Goal: Find specific page/section: Find specific page/section

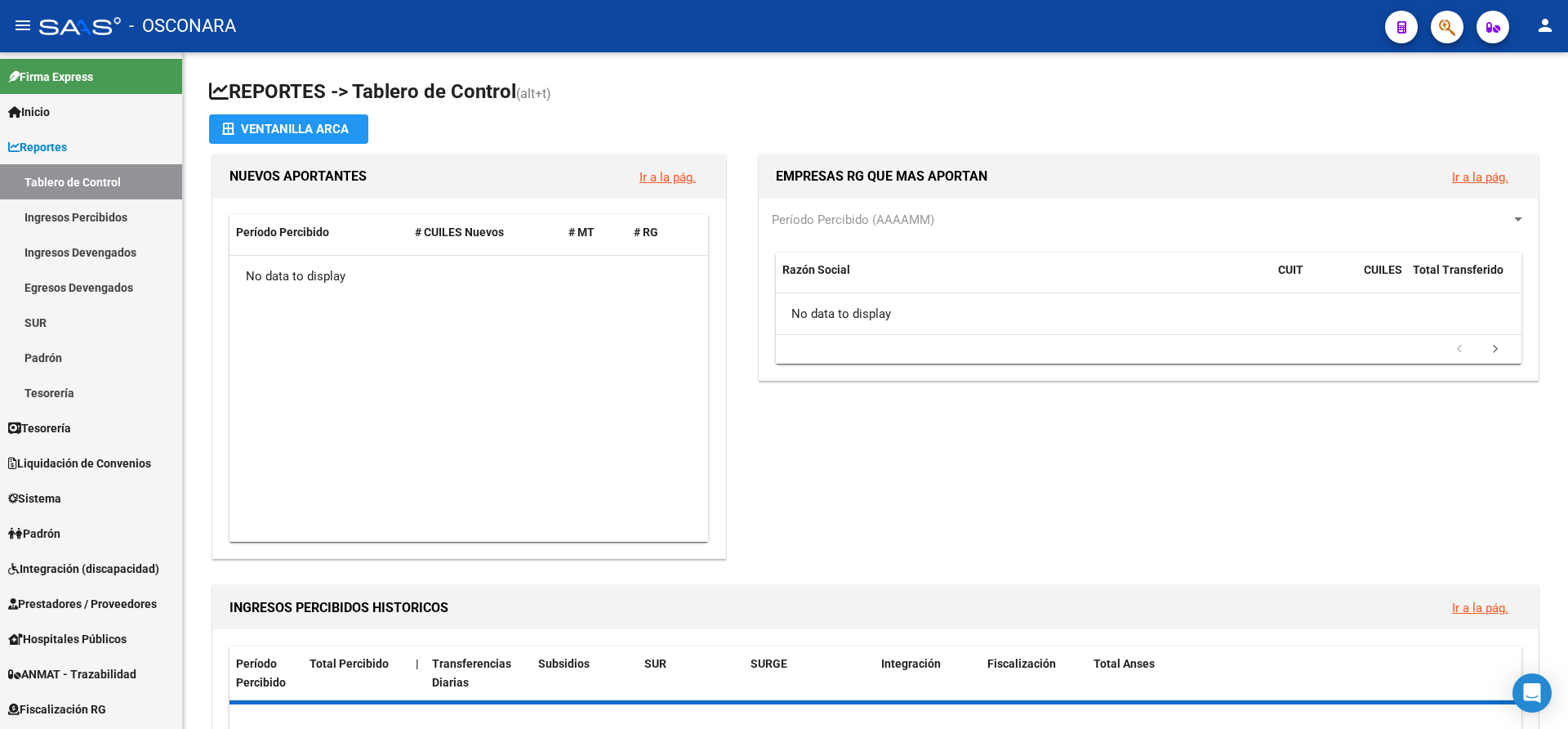
click at [796, 494] on div "EMPRESAS RG QUE MAS APORTAN Ir a la pág. Período Percibido (AAAAMM) Razón Socia…" at bounding box center [1142, 356] width 799 height 411
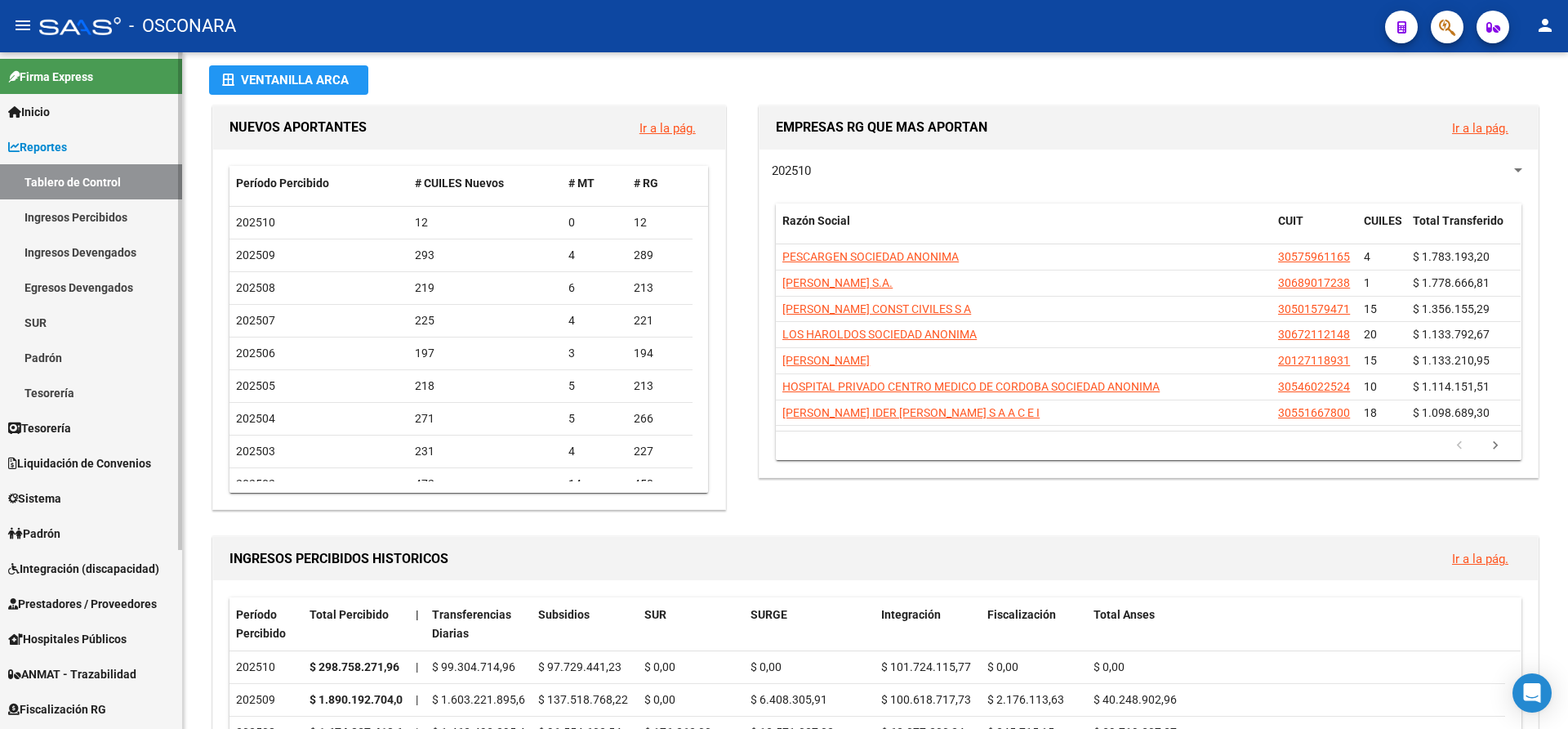
scroll to position [82, 0]
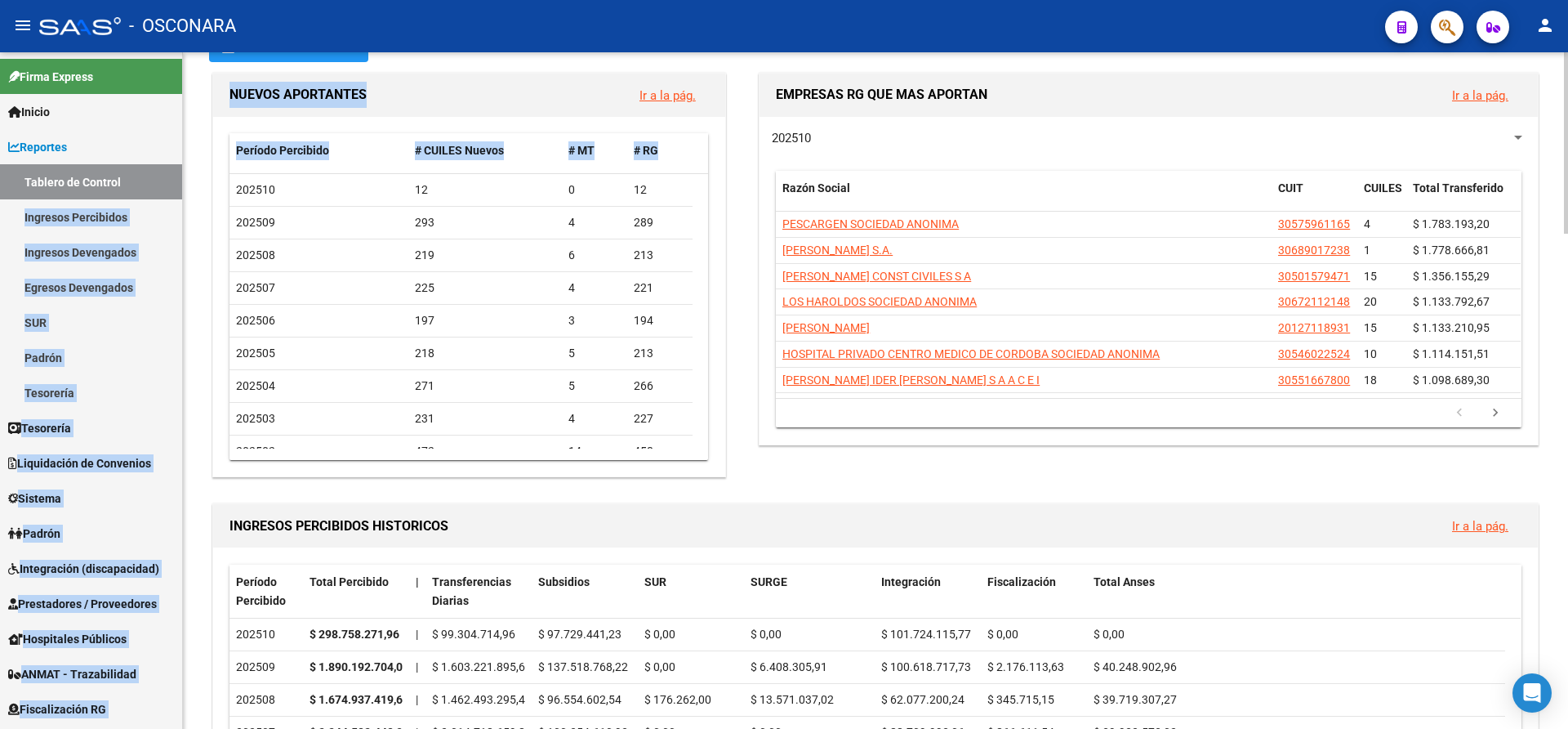
drag, startPoint x: 182, startPoint y: 177, endPoint x: 187, endPoint y: 243, distance: 66.2
click at [187, 243] on mat-sidenav-container "Firma Express Inicio Calendario SSS Instructivos Contacto OS Reportes Tablero d…" at bounding box center [784, 391] width 1568 height 676
click at [173, 241] on link "Ingresos Devengados" at bounding box center [91, 252] width 182 height 35
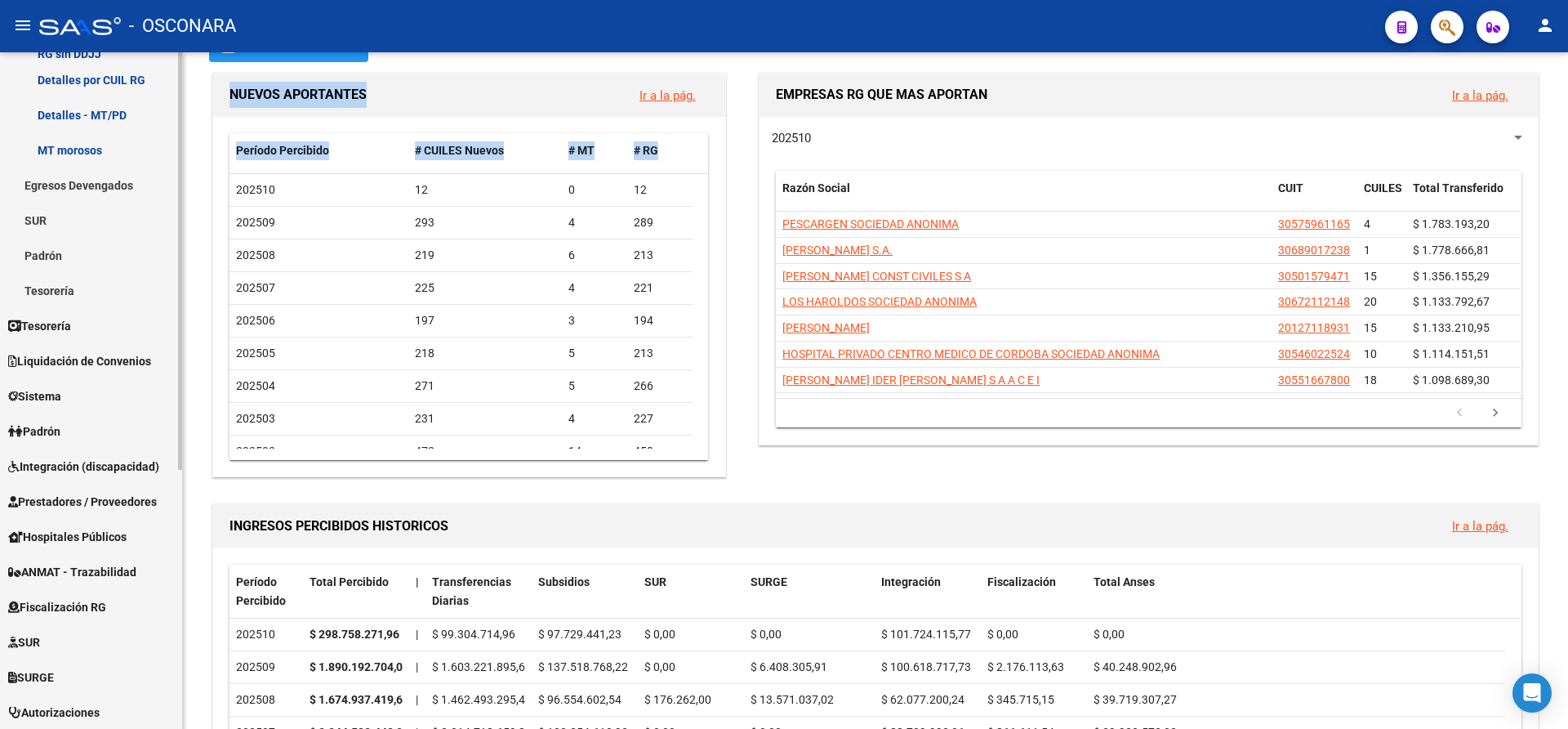
scroll to position [419, 0]
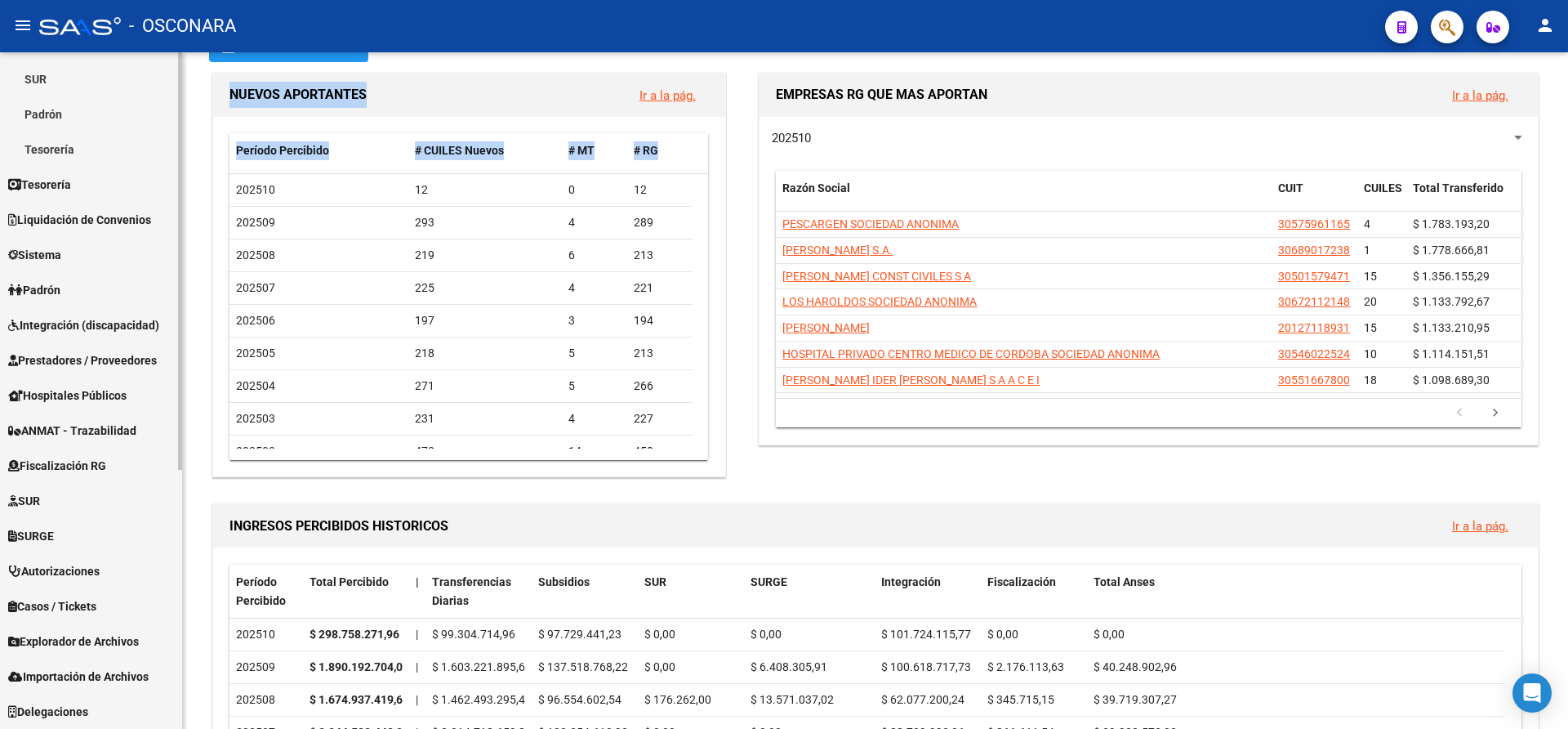
click at [172, 631] on div "Firma Express Inicio Calendario SSS Instructivos Contacto OS Reportes Tablero d…" at bounding box center [93, 181] width 186 height 1096
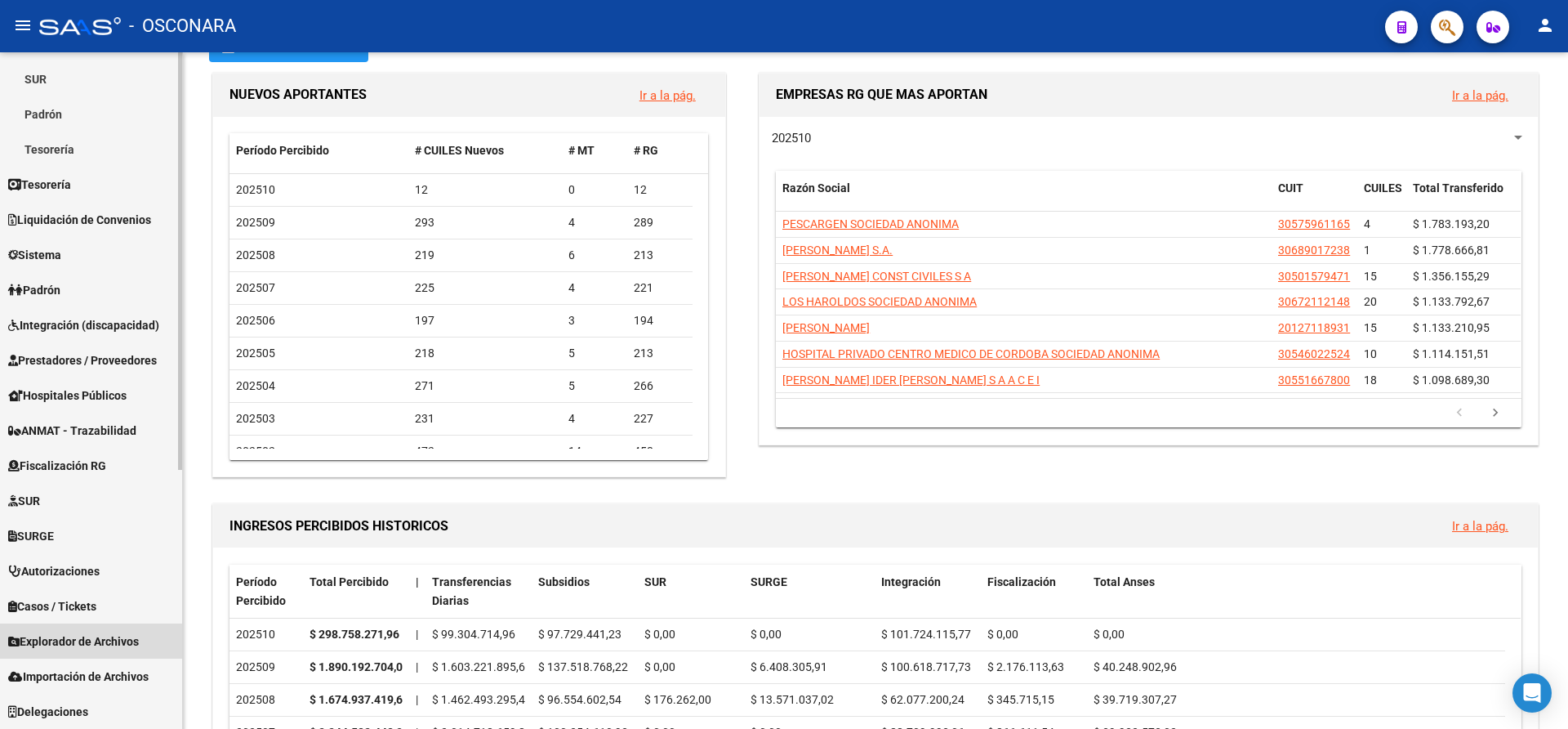
click at [67, 636] on span "Explorador de Archivos" at bounding box center [73, 642] width 131 height 18
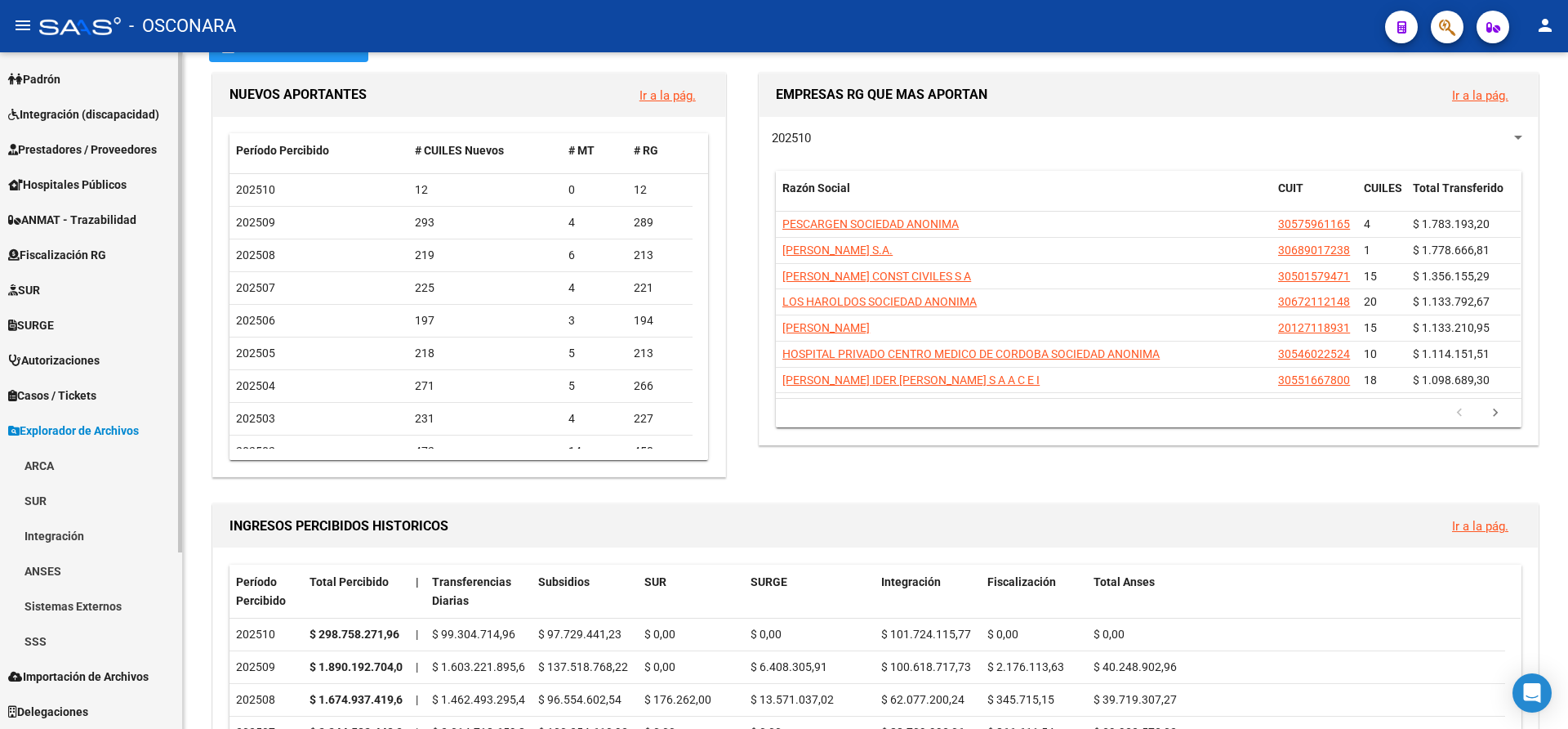
scroll to position [208, 0]
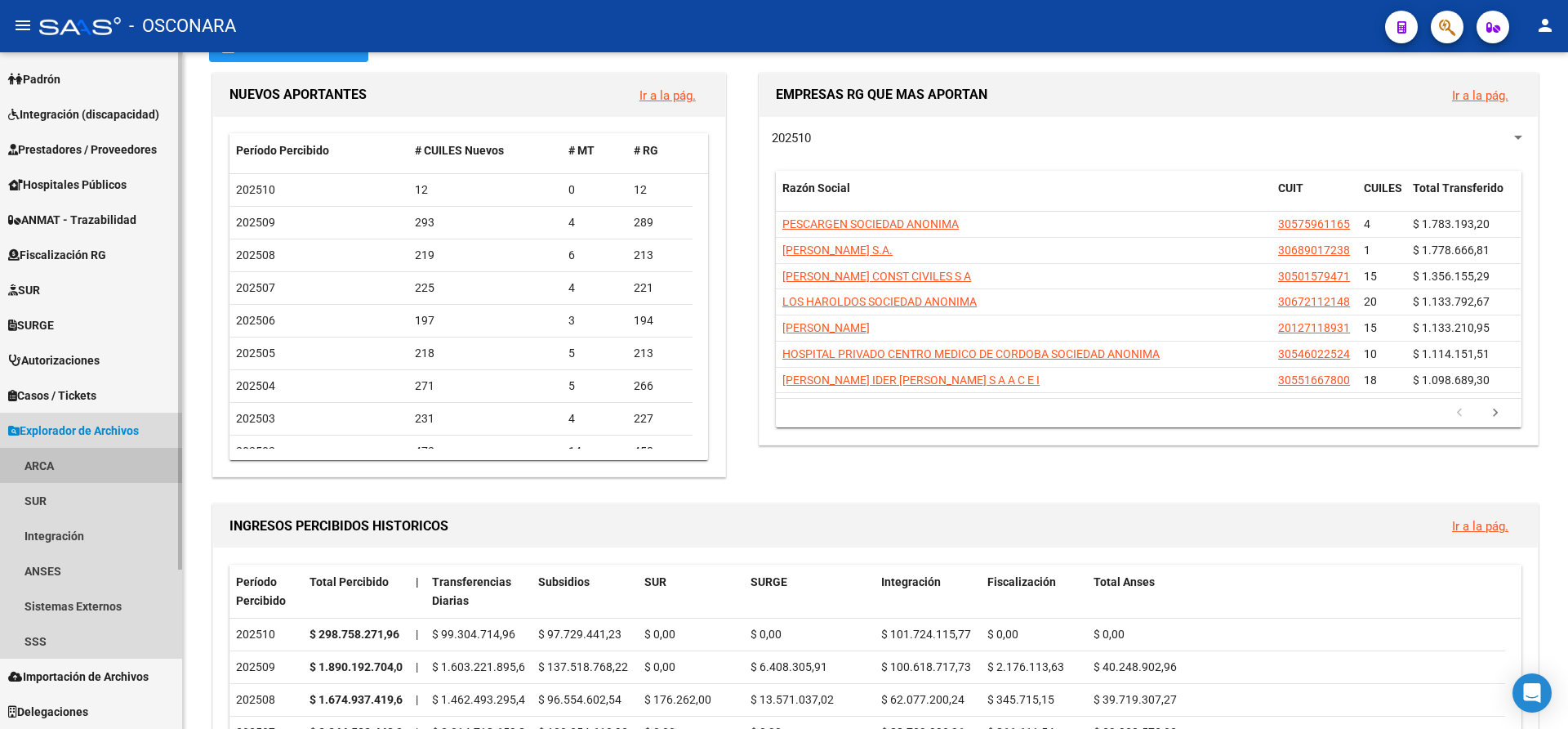
click at [44, 463] on link "ARCA" at bounding box center [91, 465] width 182 height 35
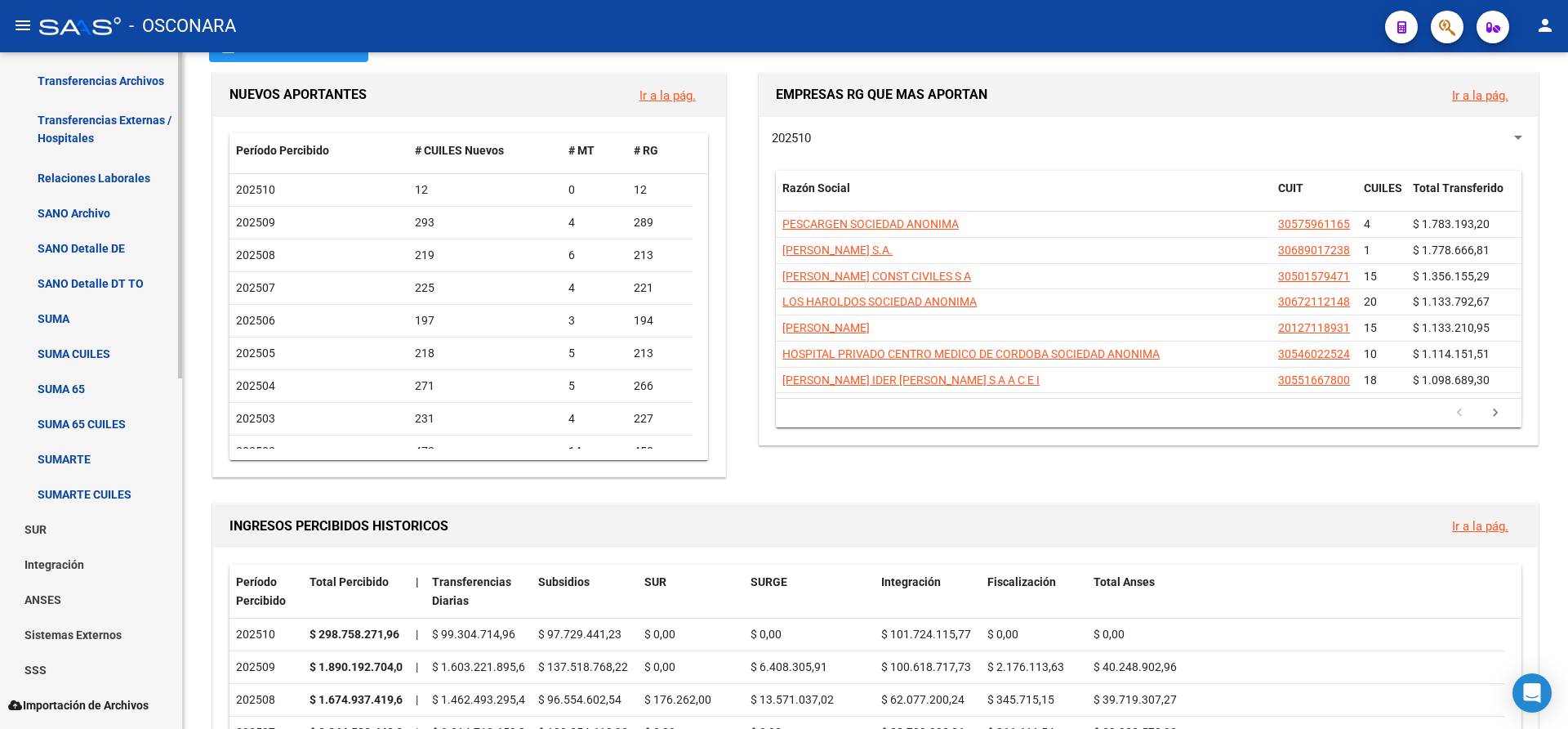
scroll to position [705, 0]
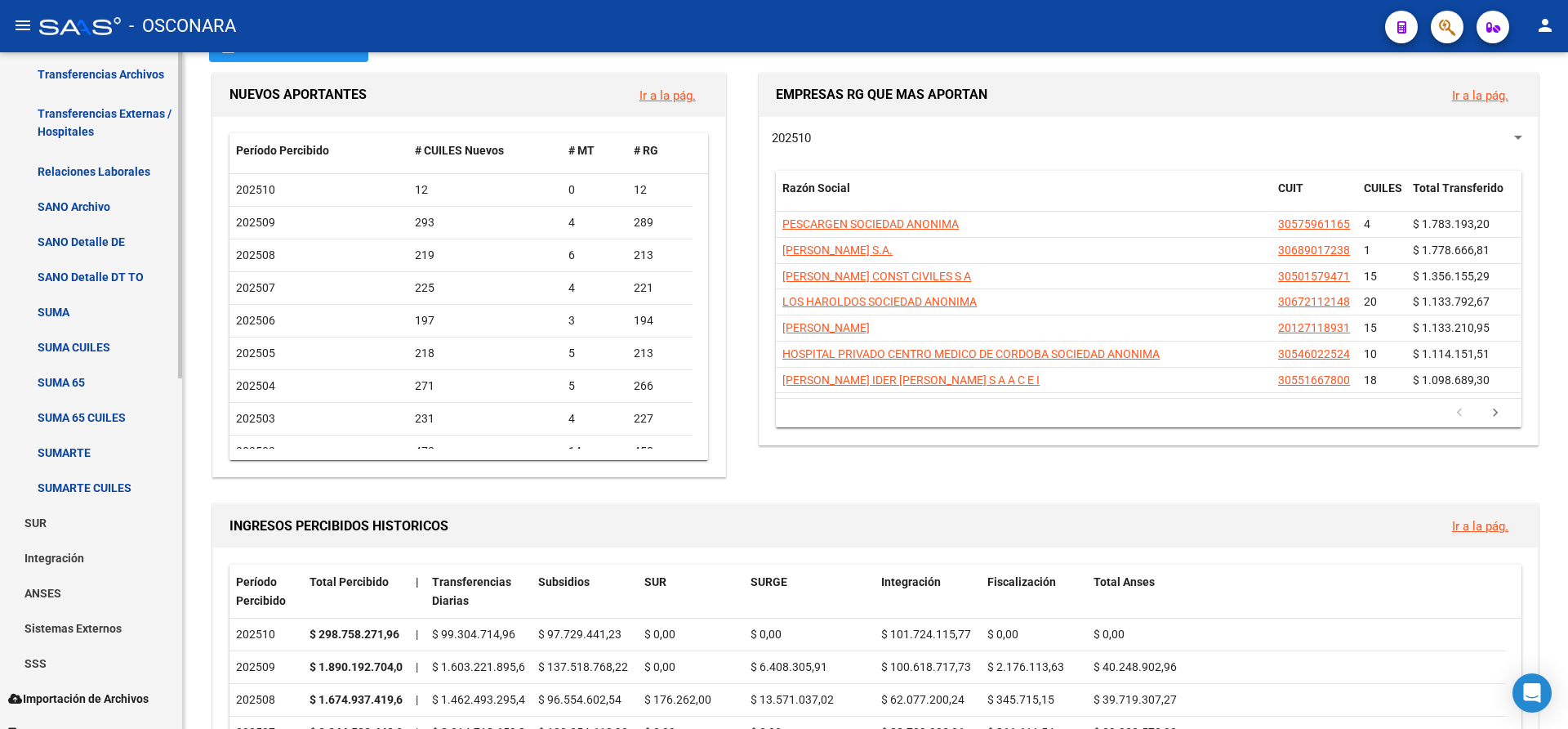
click at [177, 631] on div "Firma Express Inicio Calendario SSS Instructivos Contacto OS Reportes Tablero d…" at bounding box center [93, 48] width 186 height 1404
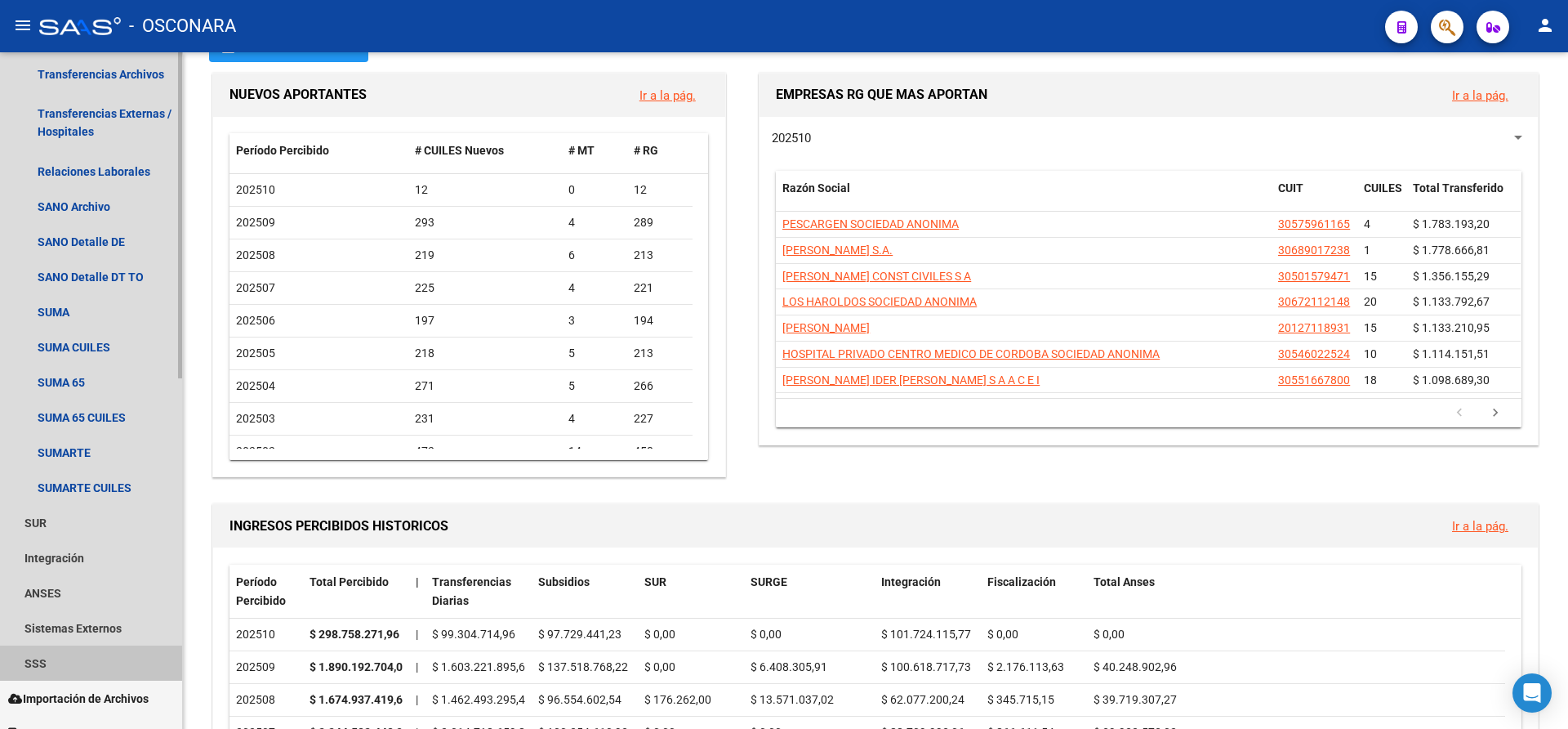
click at [43, 660] on link "SSS" at bounding box center [91, 662] width 182 height 35
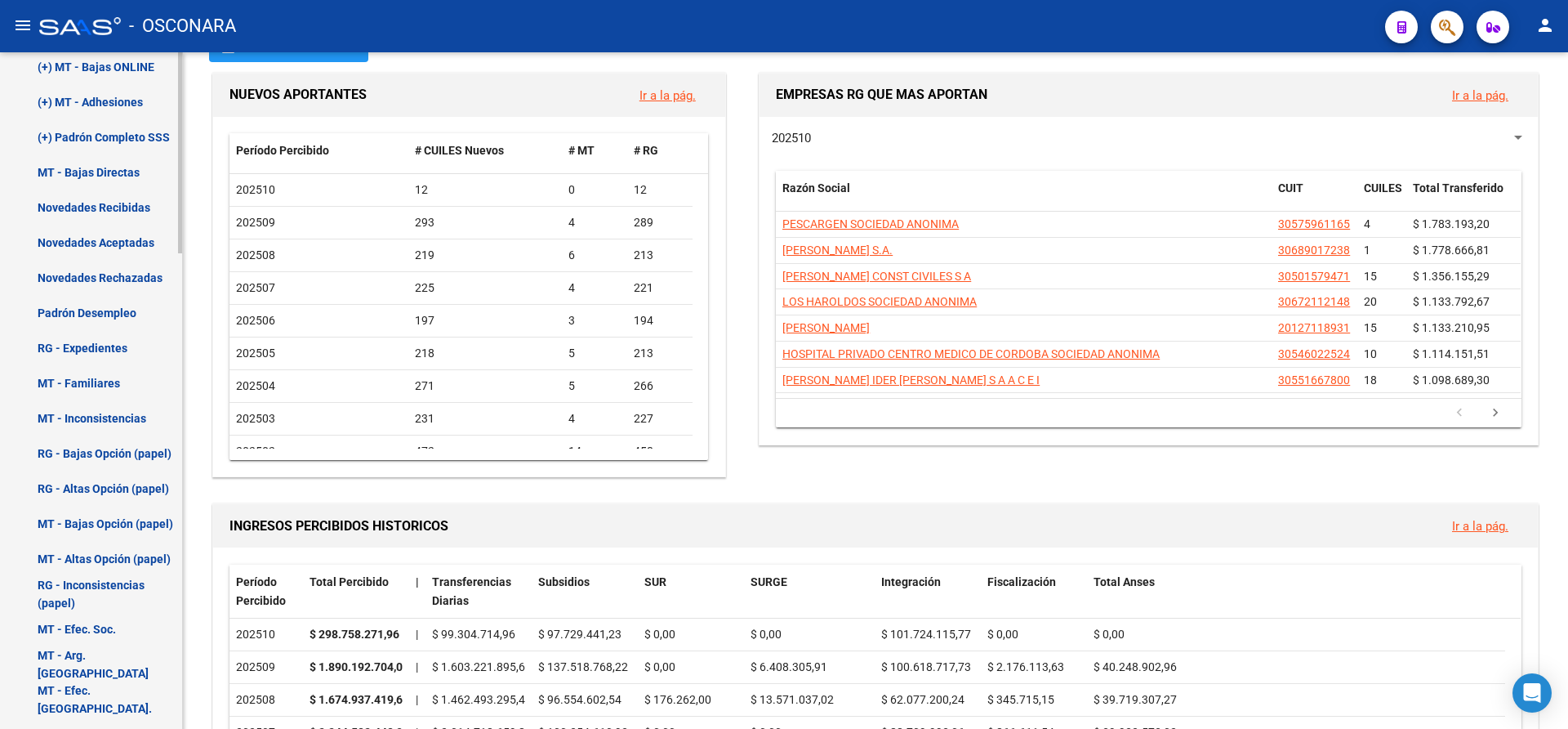
scroll to position [1515, 0]
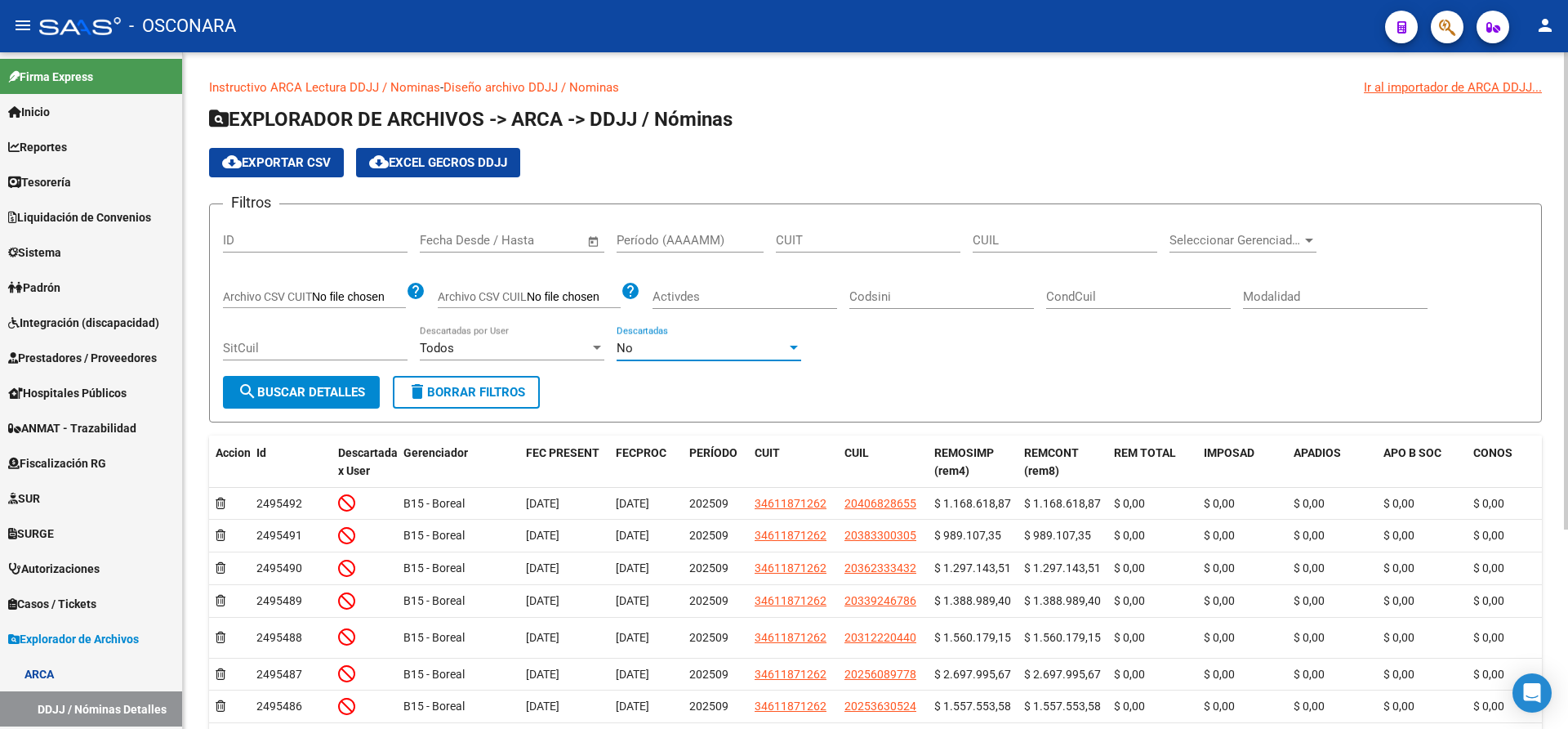
click at [790, 353] on div at bounding box center [794, 348] width 14 height 13
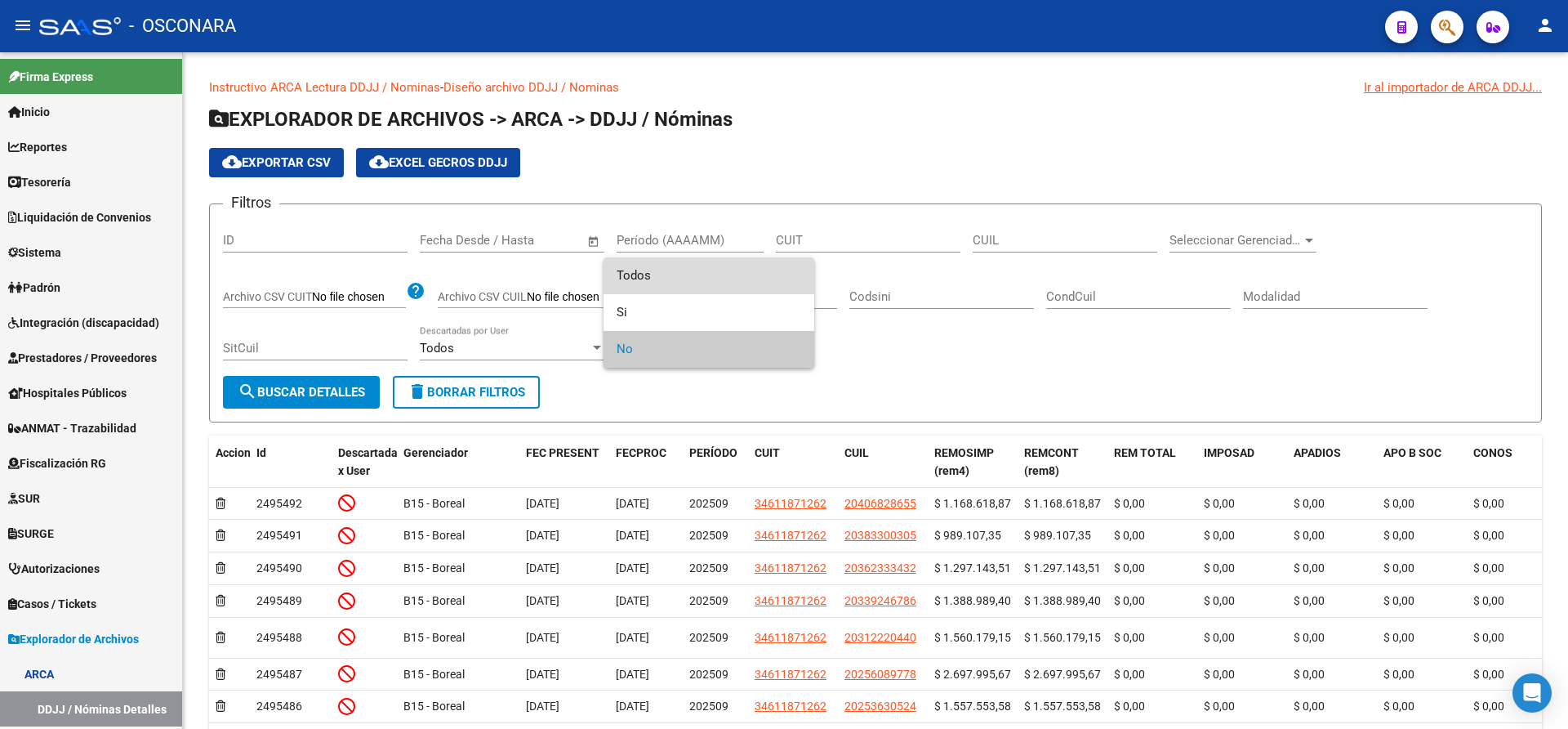
click at [638, 282] on span "Todos" at bounding box center [708, 275] width 185 height 37
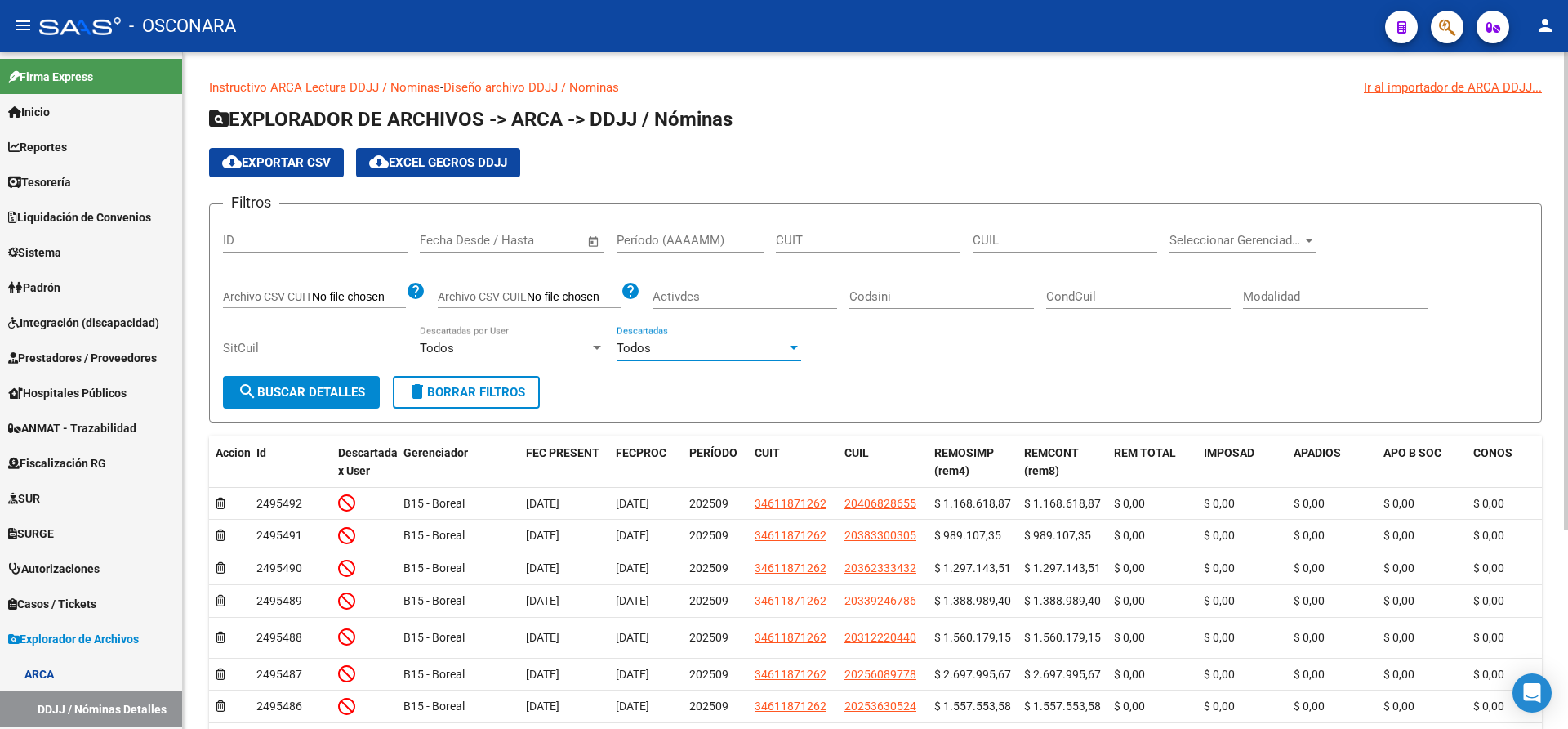
click at [340, 397] on span "search Buscar Detalles" at bounding box center [301, 392] width 128 height 14
